Goal: Transaction & Acquisition: Subscribe to service/newsletter

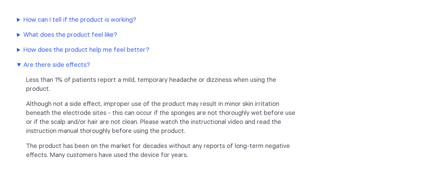
click at [114, 21] on summary "How can I tell if the product is working?" at bounding box center [157, 20] width 281 height 9
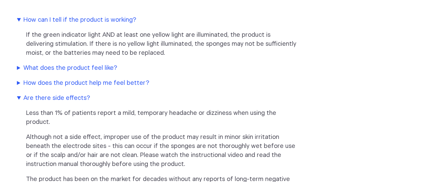
click at [127, 83] on summary "How does the product help me feel better?" at bounding box center [157, 83] width 281 height 9
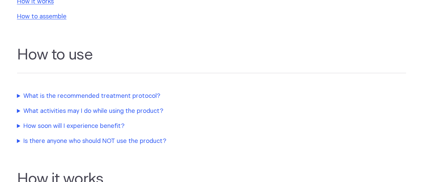
scroll to position [172, 0]
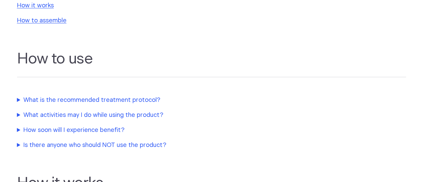
click at [127, 146] on summary "Is there anyone who should NOT use the product?" at bounding box center [157, 145] width 281 height 9
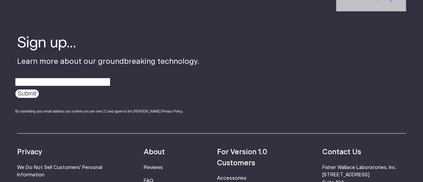
scroll to position [1134, 0]
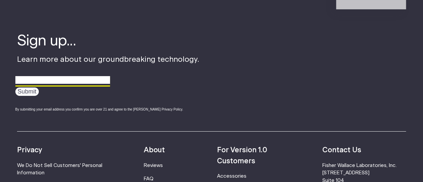
click at [82, 79] on input "email" at bounding box center [62, 80] width 95 height 10
type input "[EMAIL_ADDRESS][DOMAIN_NAME]"
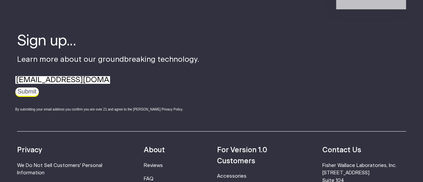
click at [29, 93] on input "Submit" at bounding box center [26, 92] width 23 height 8
